Goal: Task Accomplishment & Management: Manage account settings

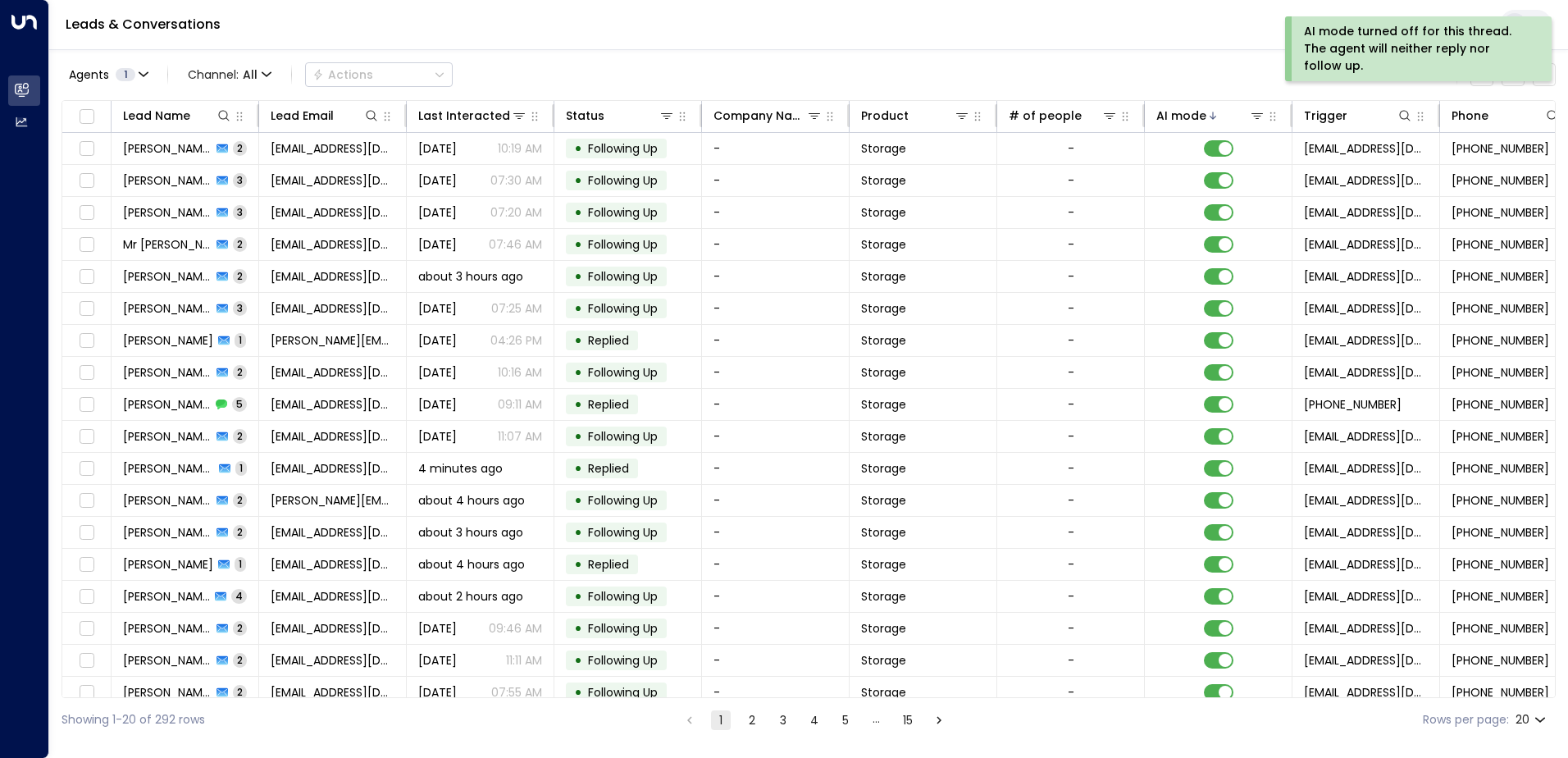
scroll to position [80, 0]
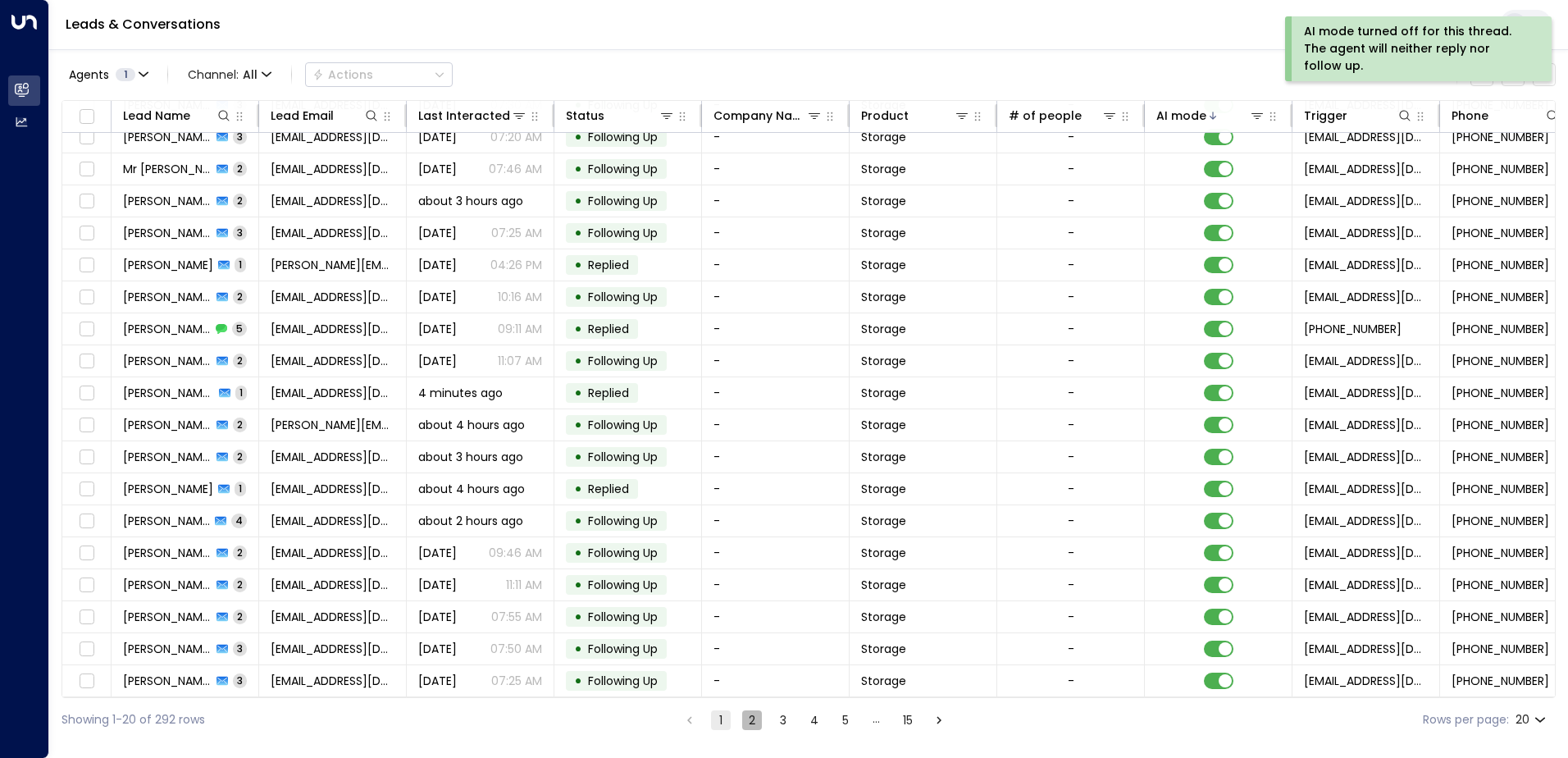
click at [758, 716] on button "2" at bounding box center [752, 721] width 20 height 20
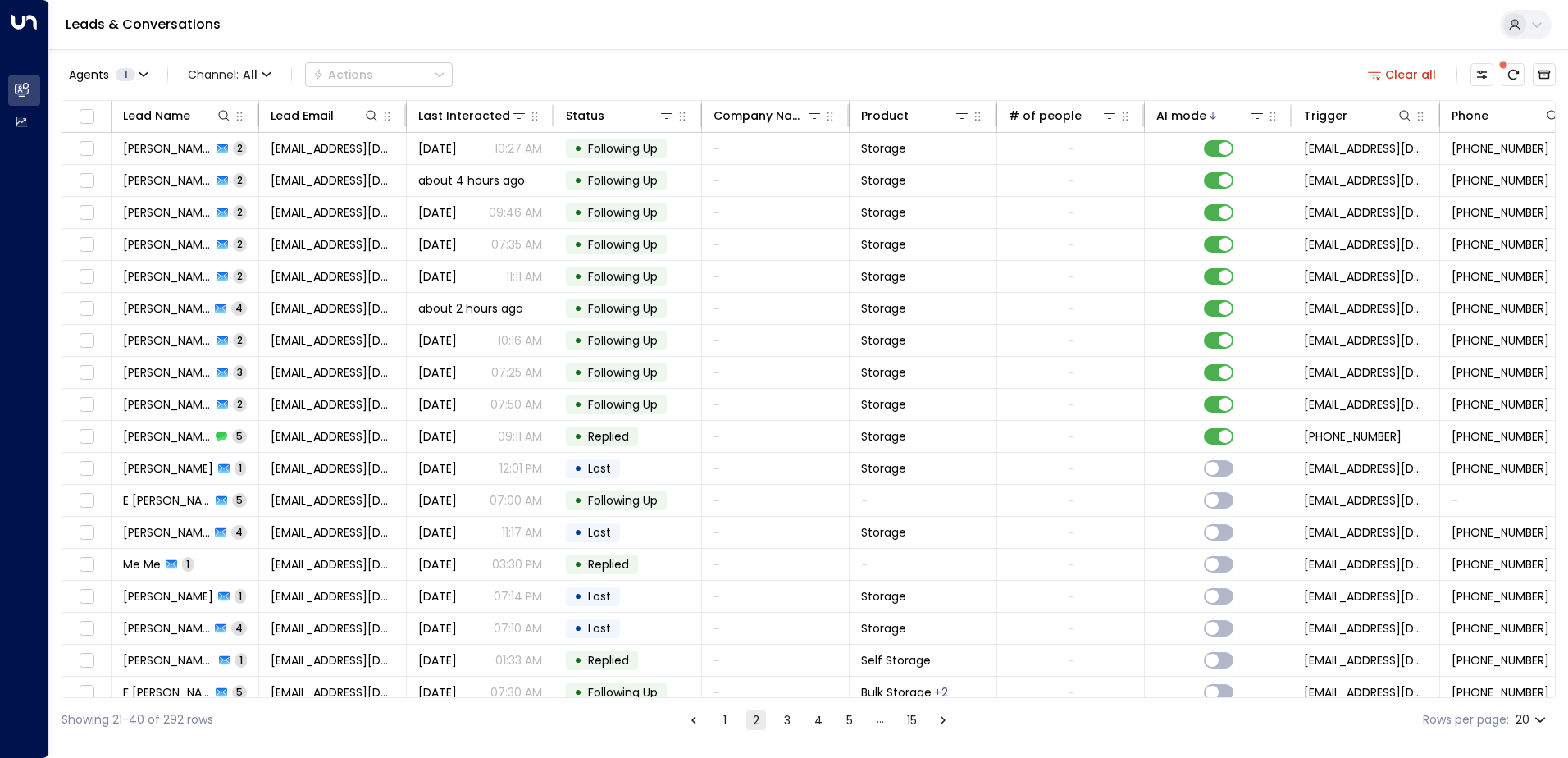
click at [721, 721] on button "1" at bounding box center [725, 721] width 20 height 20
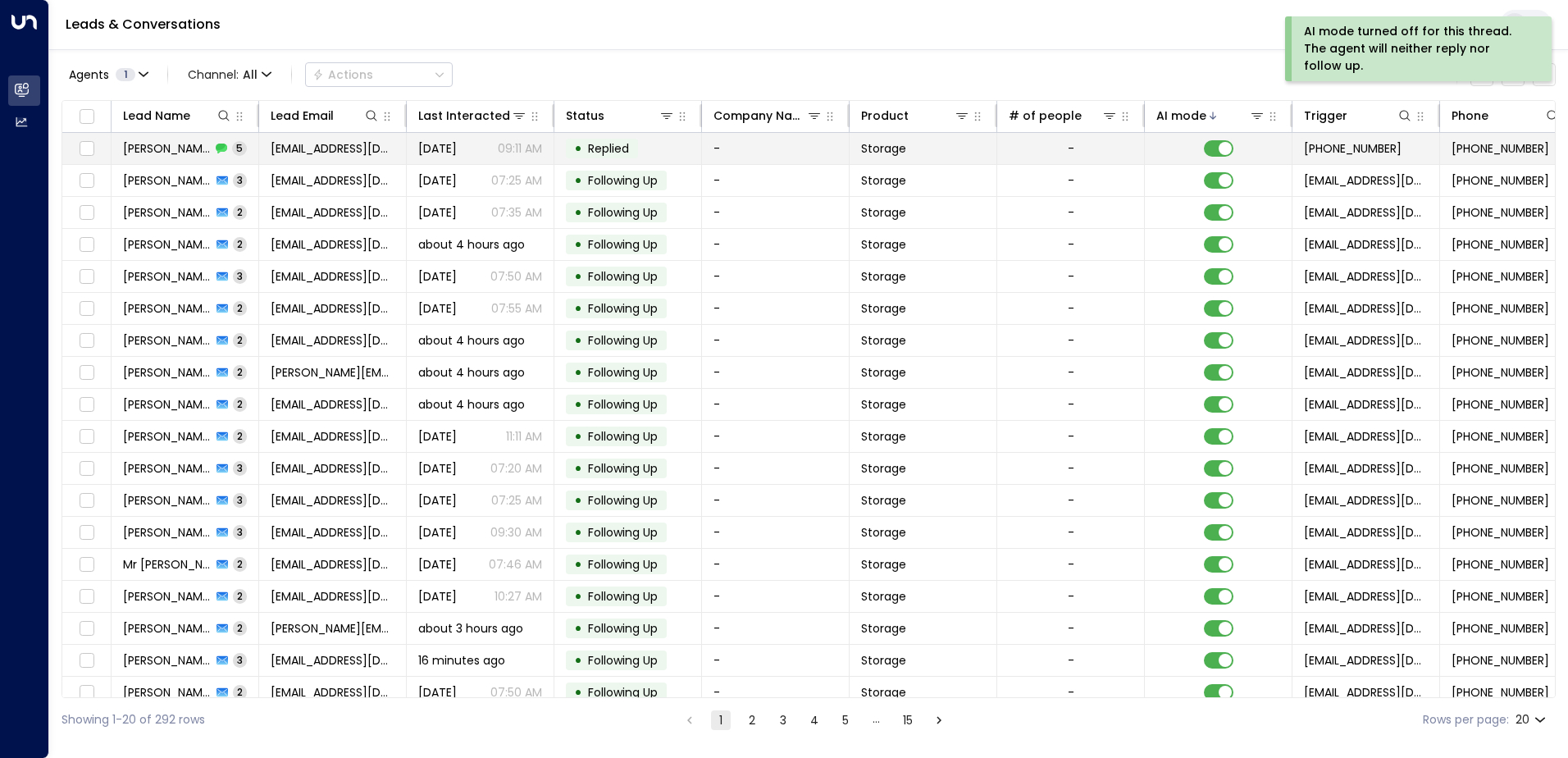
click at [563, 146] on td "• Replied" at bounding box center [628, 149] width 148 height 31
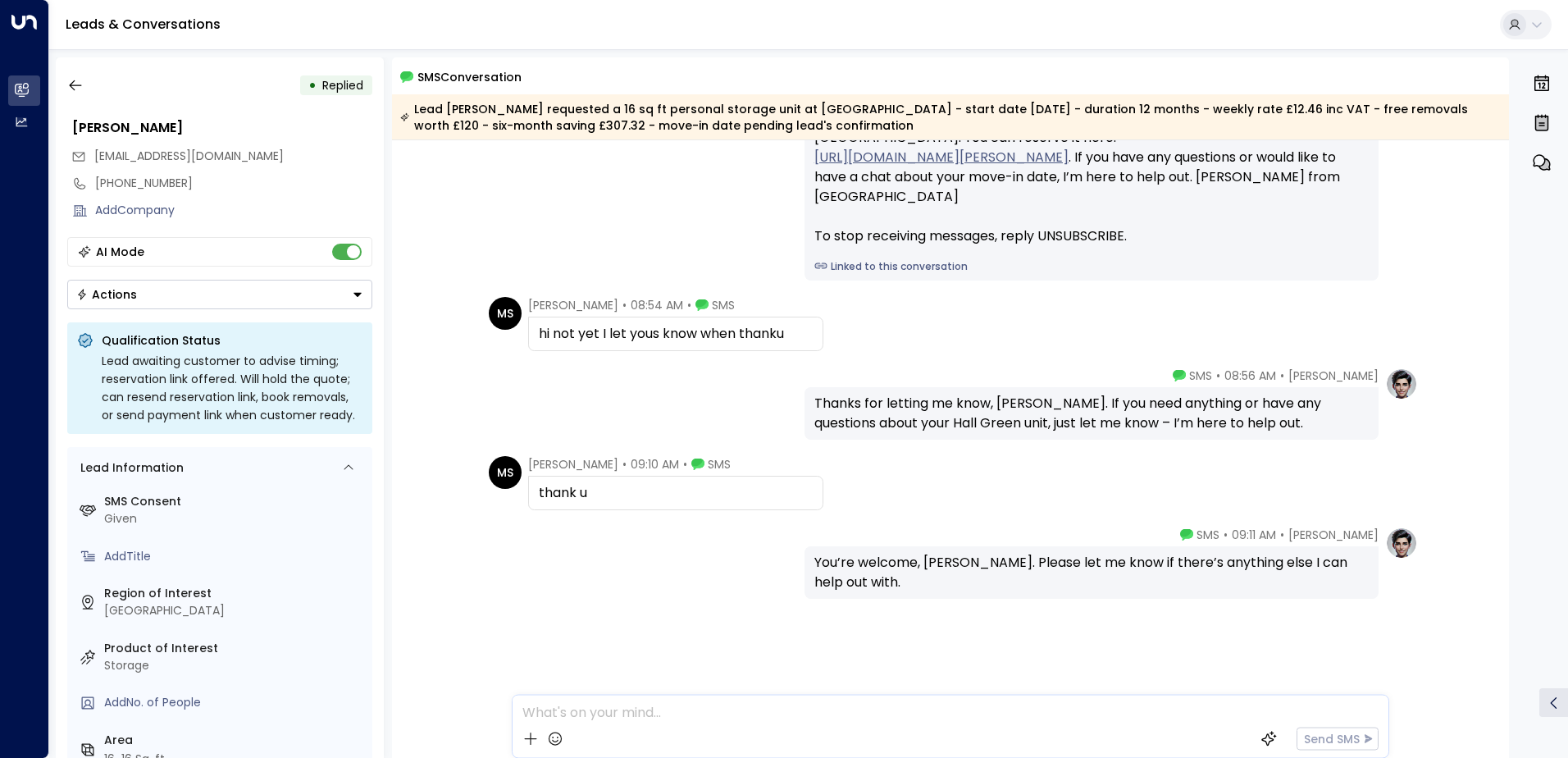
scroll to position [136, 0]
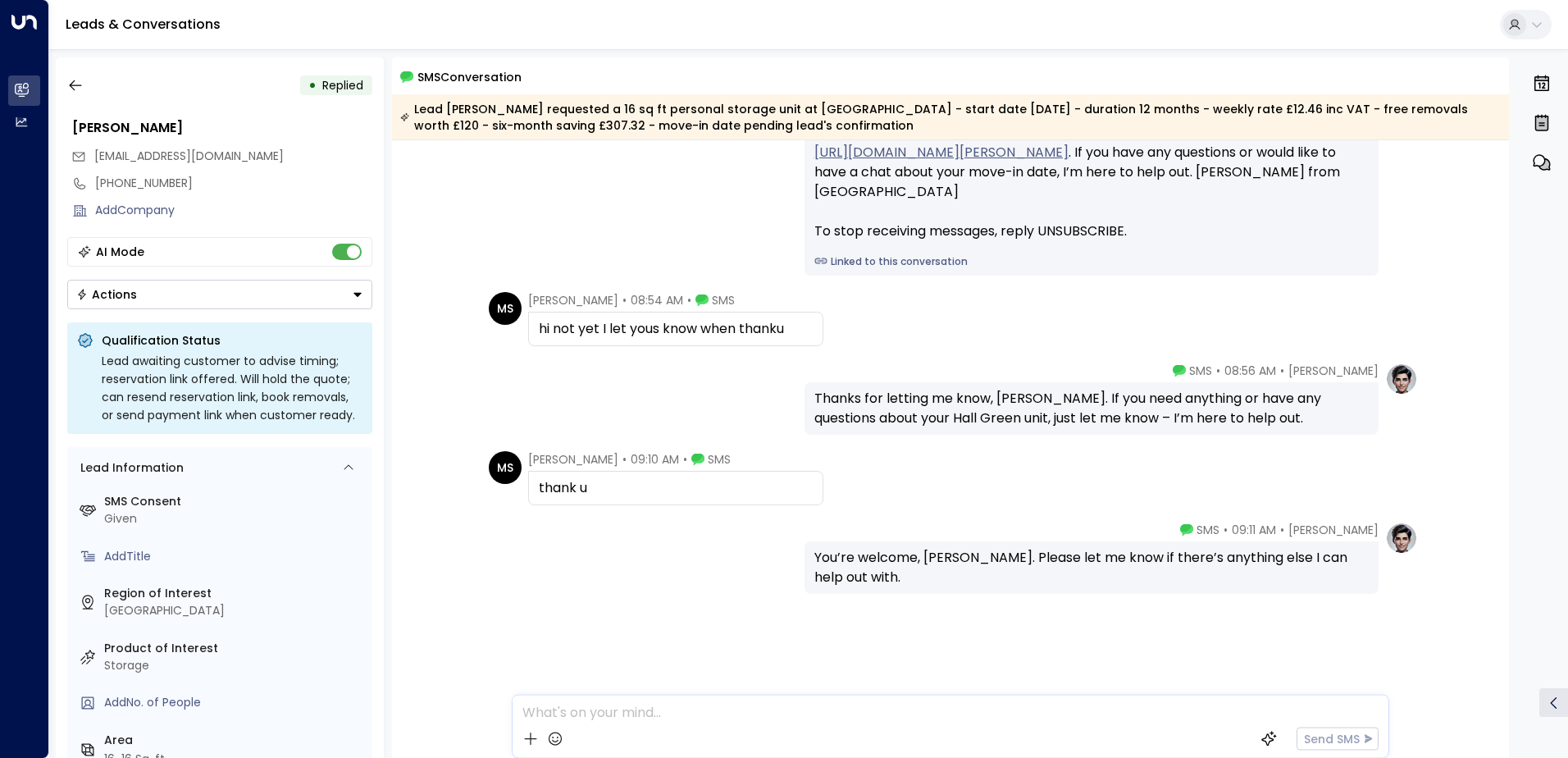
click at [99, 83] on div "• Replied" at bounding box center [219, 85] width 305 height 30
click at [82, 87] on icon "button" at bounding box center [75, 85] width 17 height 17
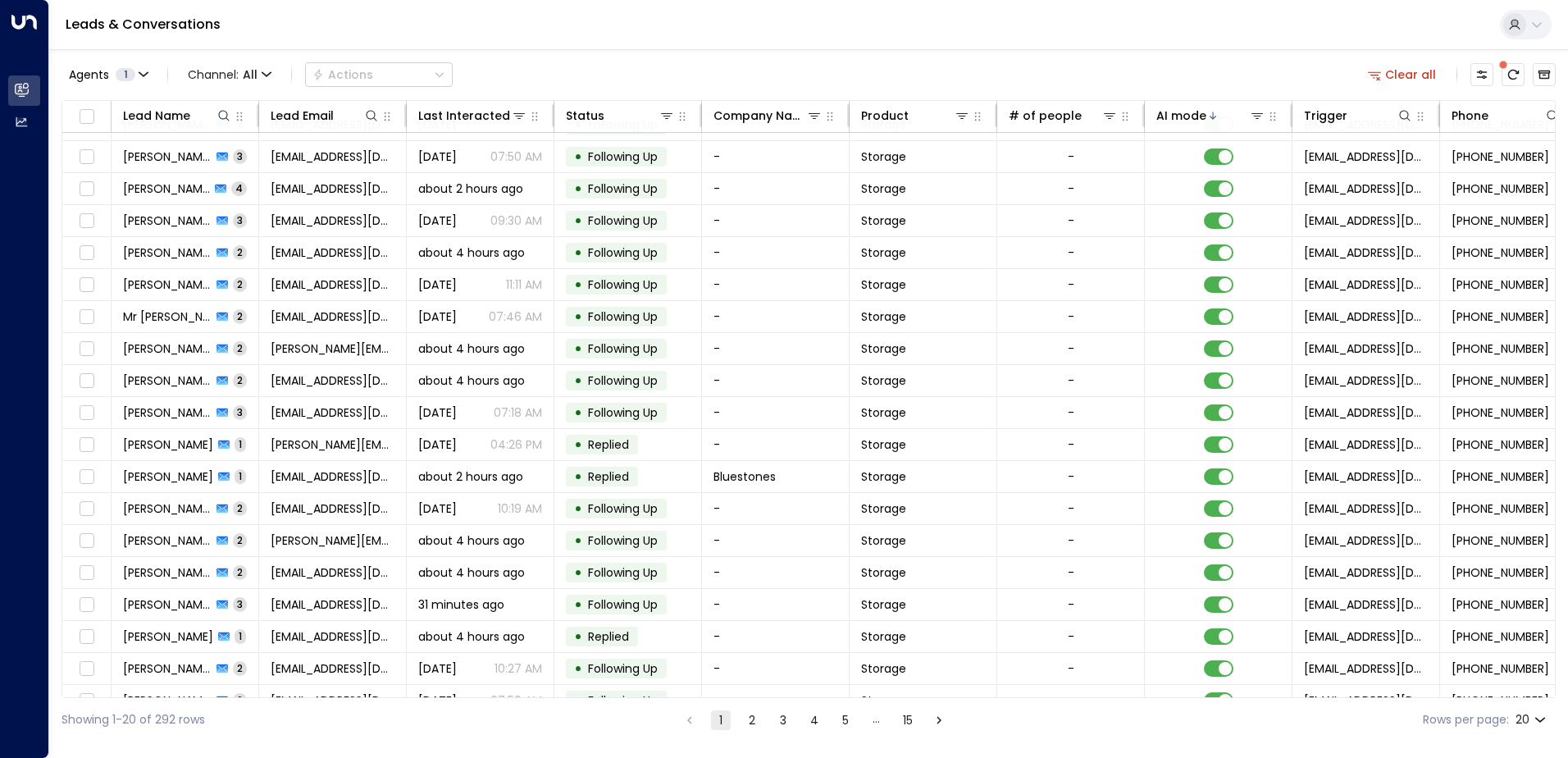
scroll to position [80, 0]
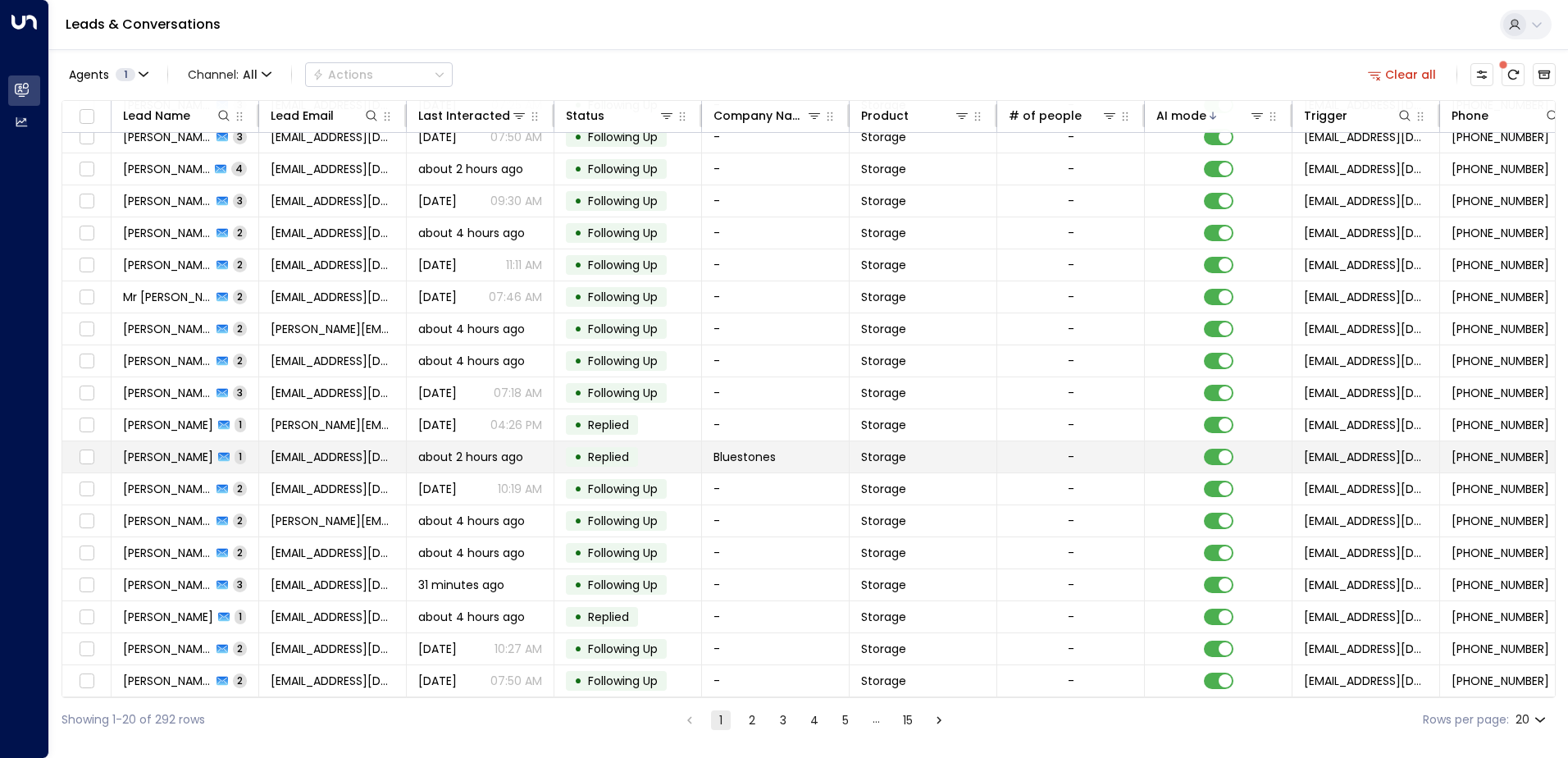
click at [521, 457] on span "about 2 hours ago" at bounding box center [470, 457] width 105 height 17
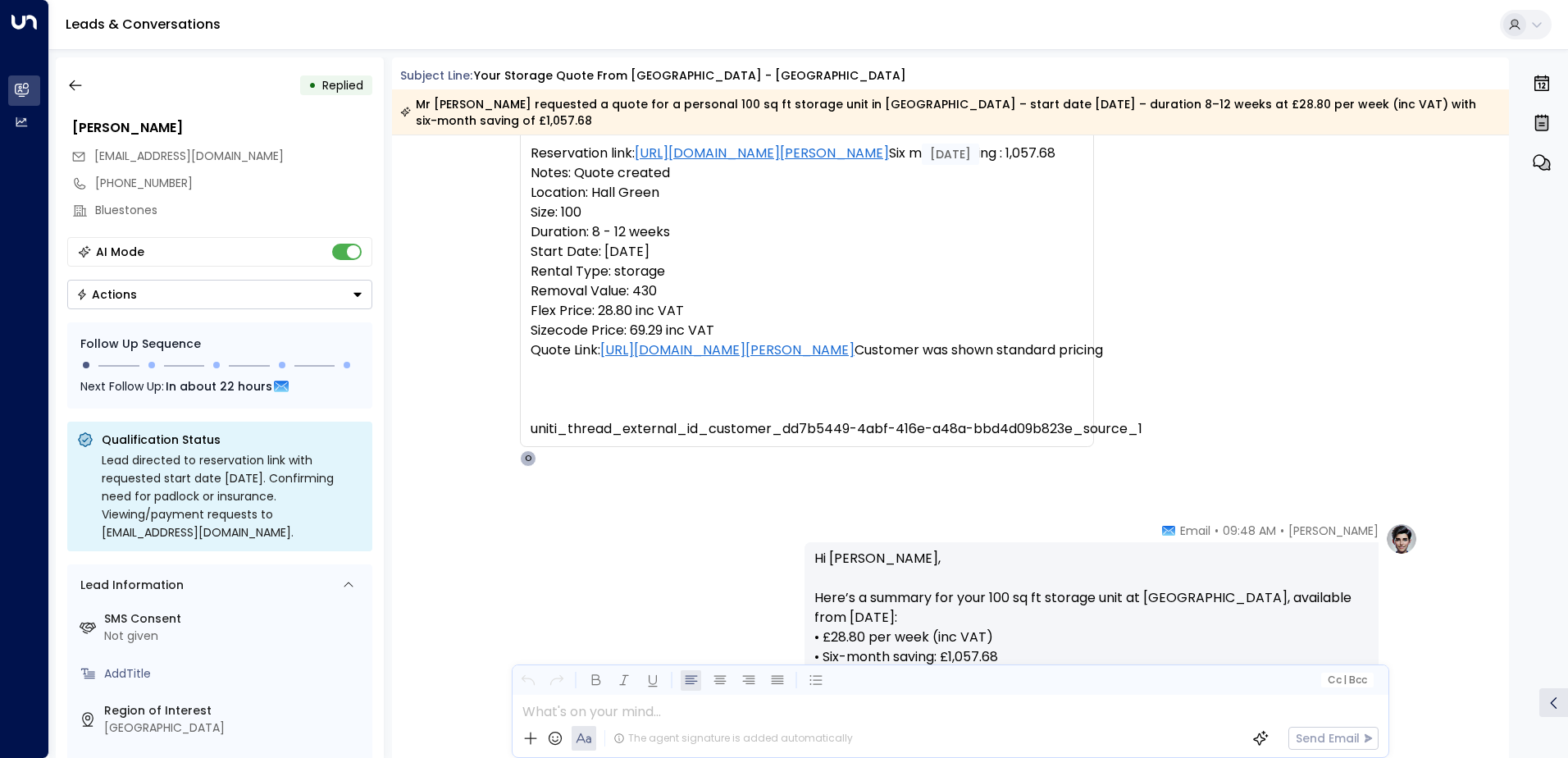
scroll to position [208, 0]
click at [70, 86] on icon "button" at bounding box center [74, 85] width 12 height 11
